Goal: Information Seeking & Learning: Learn about a topic

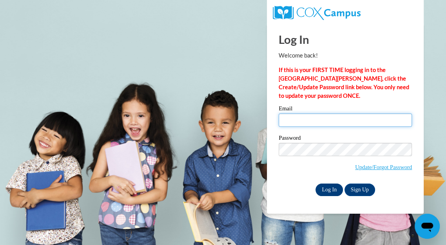
type input "koernerangela@aasd.k12.wi.us"
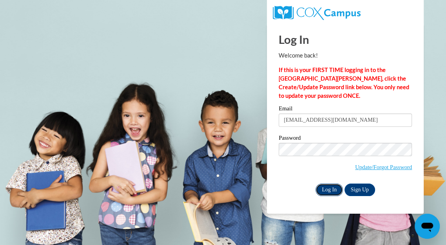
click at [330, 185] on input "Log In" at bounding box center [328, 190] width 27 height 13
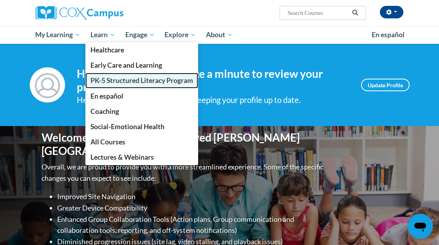
click at [112, 80] on span "PK-5 Structured Literacy Program" at bounding box center [141, 80] width 103 height 8
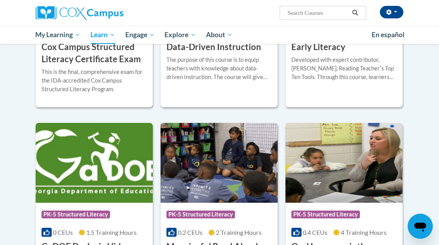
scroll to position [348, 0]
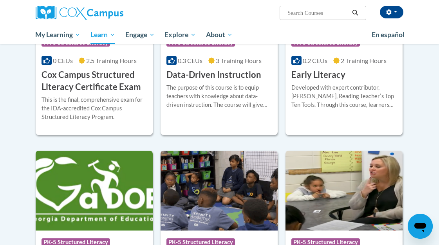
click at [303, 10] on input "Search..." at bounding box center [318, 12] width 63 height 9
type input "making phonics effectibe"
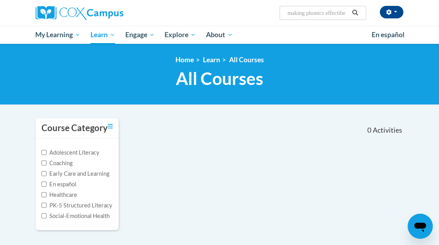
click at [346, 11] on input "making phonics effectibe" at bounding box center [318, 12] width 63 height 9
type input "making phonics effective"
click at [321, 9] on input "making phonics effective" at bounding box center [318, 12] width 63 height 9
click at [329, 12] on input "making phonics effective" at bounding box center [318, 12] width 63 height 9
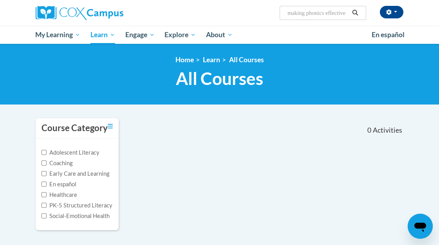
click at [329, 12] on input "making phonics effective" at bounding box center [318, 12] width 63 height 9
type input "Phonics"
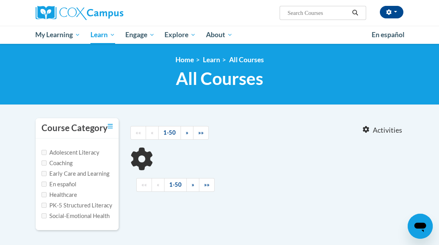
type input "Phonics"
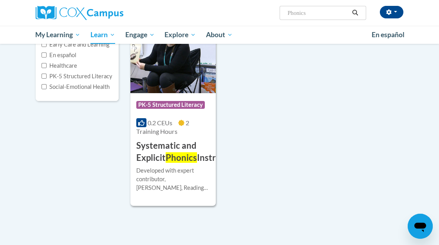
scroll to position [130, 0]
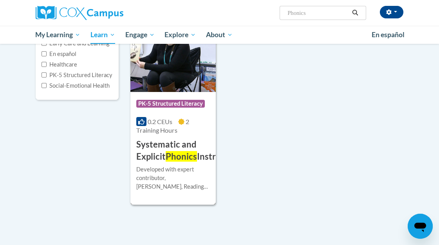
click at [179, 152] on span "Phonics" at bounding box center [181, 156] width 31 height 11
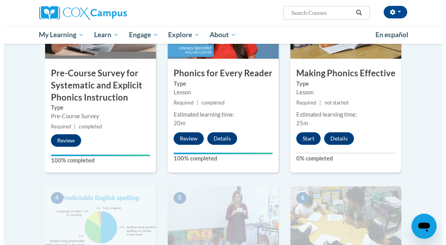
scroll to position [261, 0]
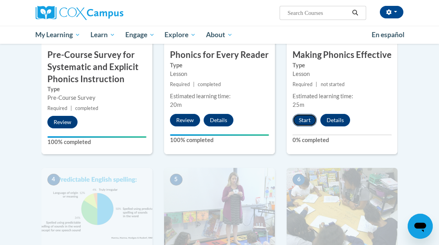
click at [301, 121] on button "Start" at bounding box center [304, 120] width 24 height 13
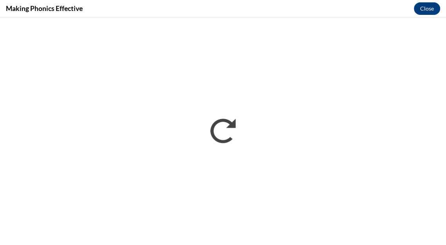
scroll to position [0, 0]
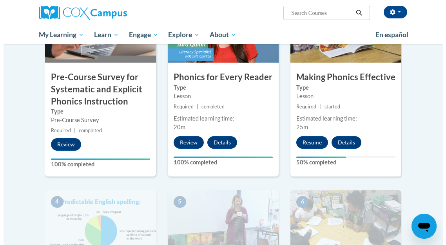
scroll to position [261, 0]
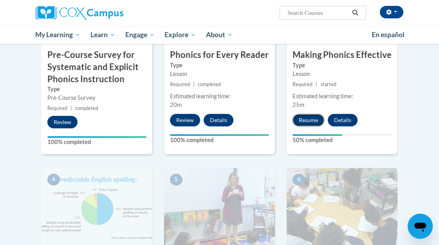
click at [312, 121] on button "Resume" at bounding box center [308, 120] width 32 height 13
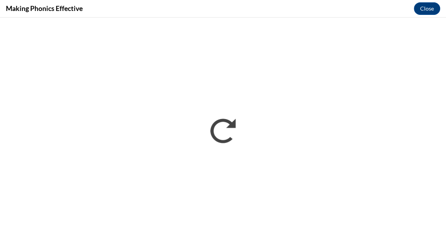
scroll to position [0, 0]
